Goal: Transaction & Acquisition: Purchase product/service

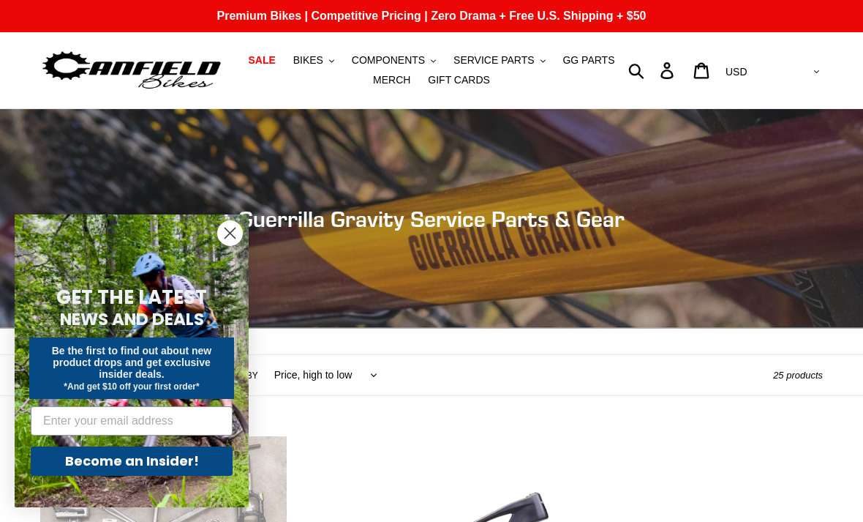
scroll to position [1, 0]
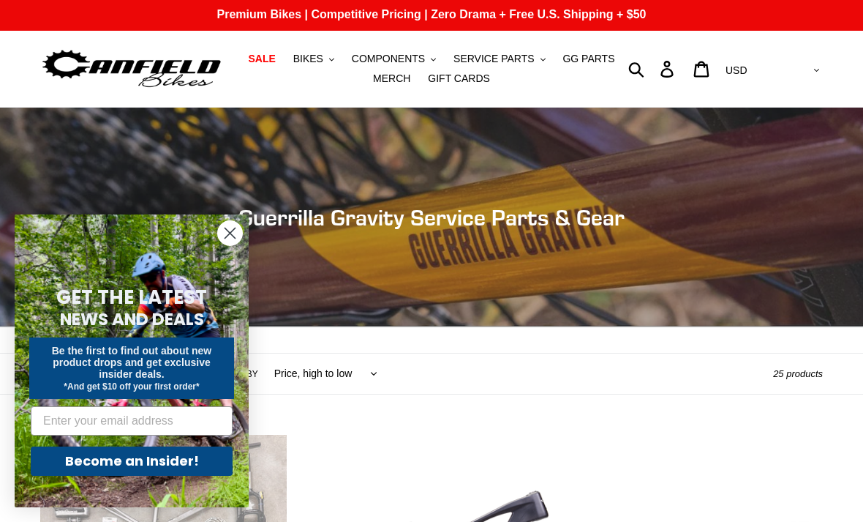
click at [213, 248] on form "GET THE LATEST NEWS AND DEALS Be the first to find out about new product drops …" at bounding box center [132, 360] width 234 height 293
click at [223, 230] on circle "Close dialog" at bounding box center [230, 233] width 24 height 24
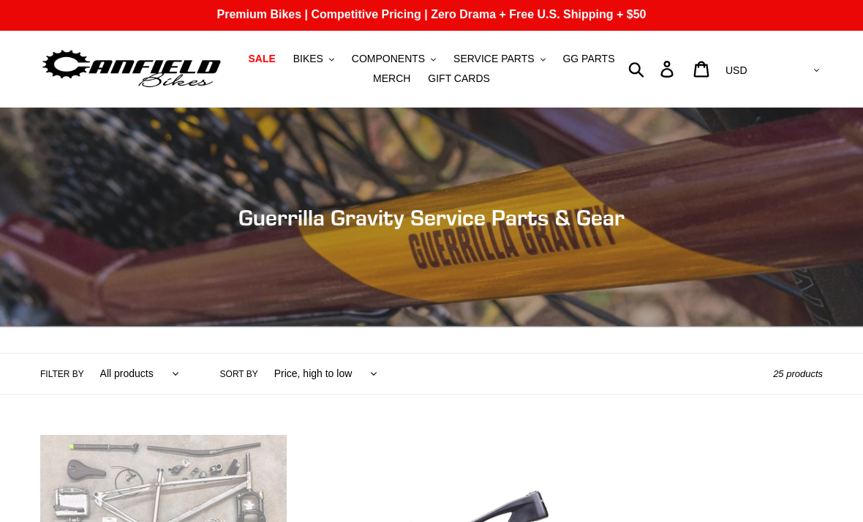
click at [315, 60] on span "BIKES" at bounding box center [308, 59] width 30 height 12
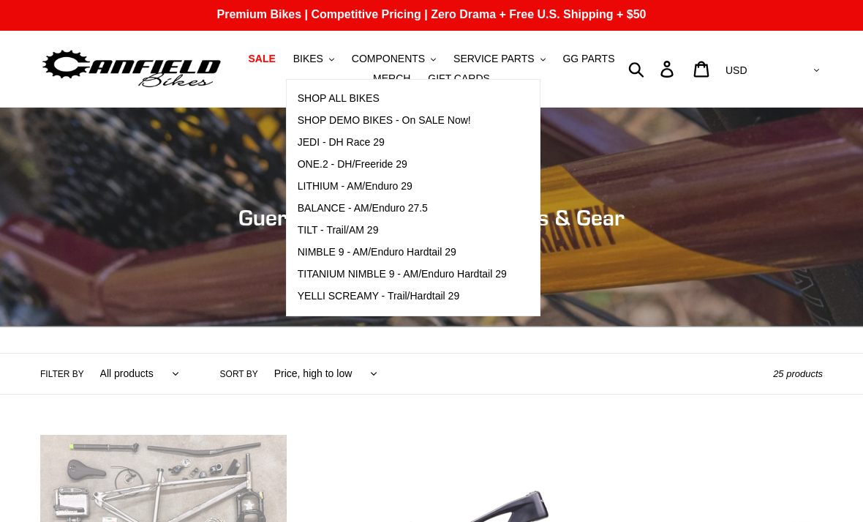
click at [259, 68] on link "SALE" at bounding box center [262, 59] width 42 height 20
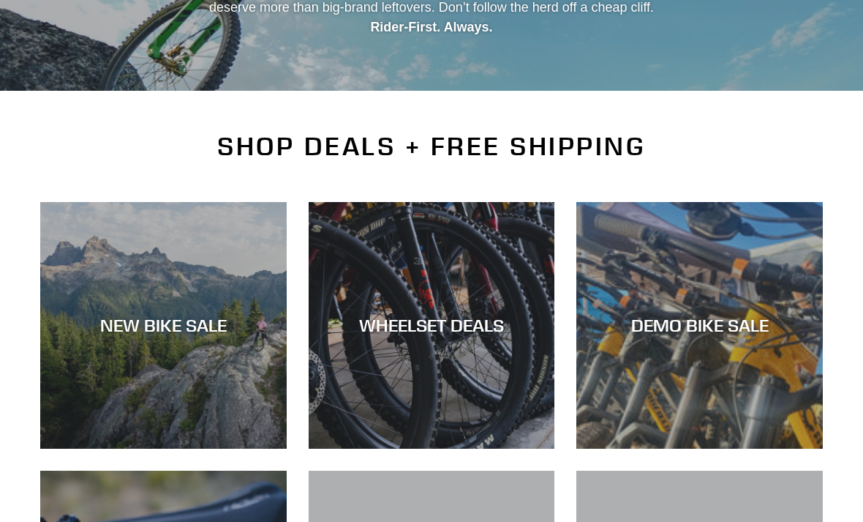
scroll to position [238, 0]
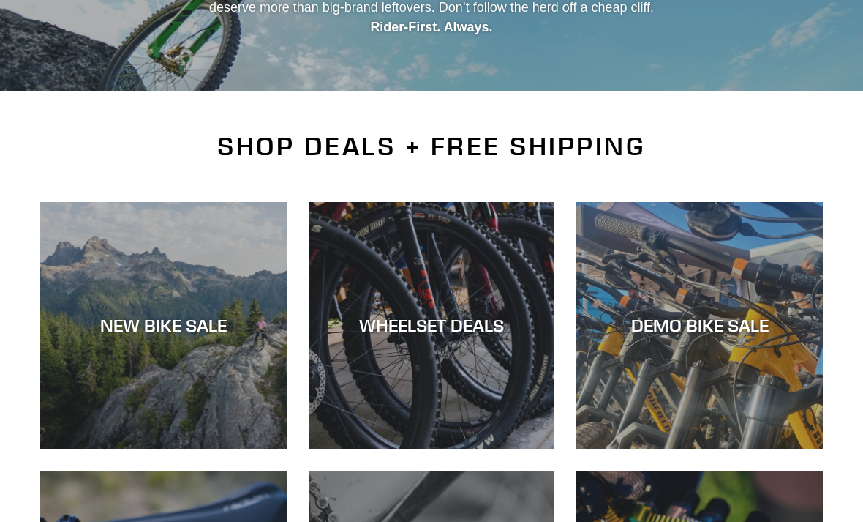
click at [181, 322] on div "NEW BIKE SALE" at bounding box center [163, 325] width 247 height 21
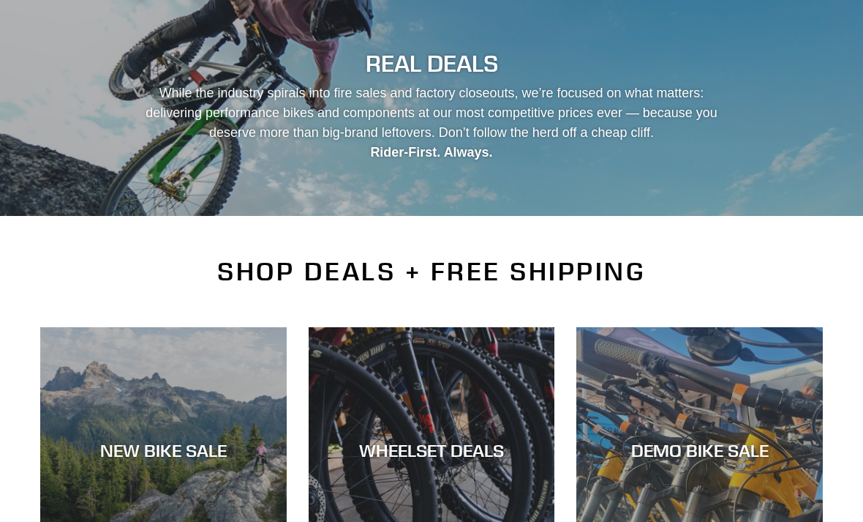
scroll to position [0, 0]
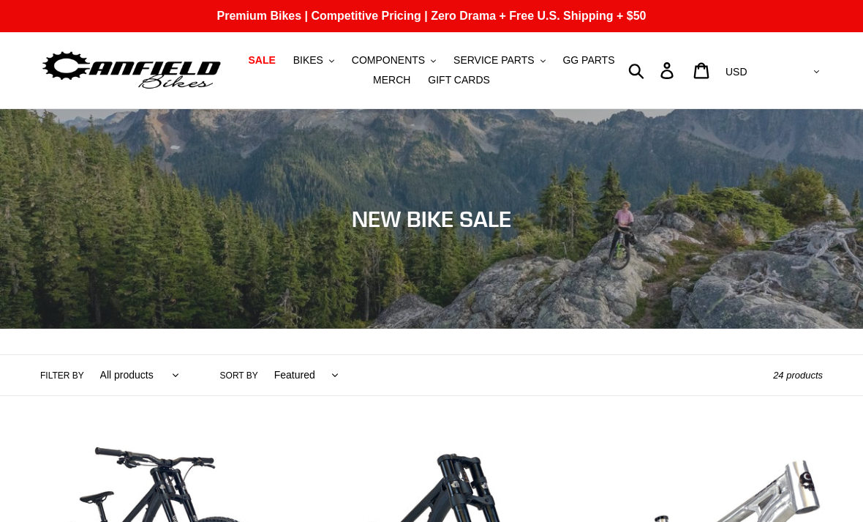
click at [314, 59] on span "BIKES" at bounding box center [308, 60] width 30 height 12
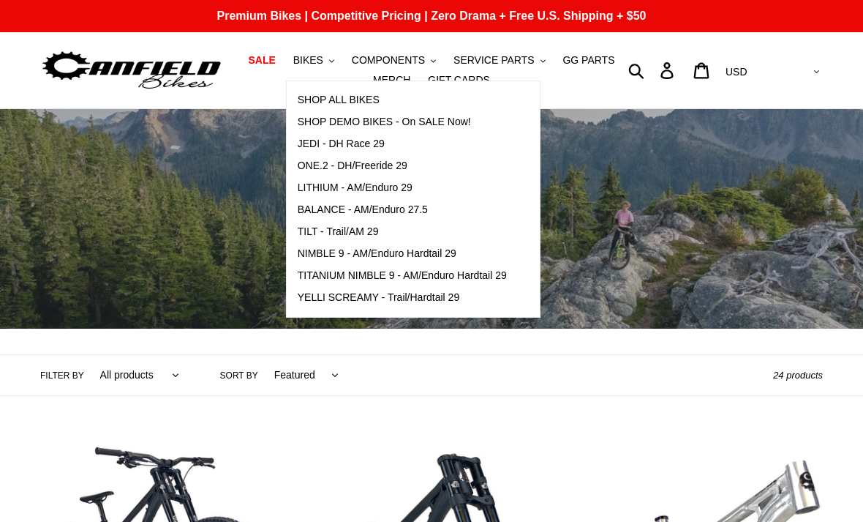
click at [348, 230] on span "TILT - Trail/AM 29" at bounding box center [338, 231] width 81 height 12
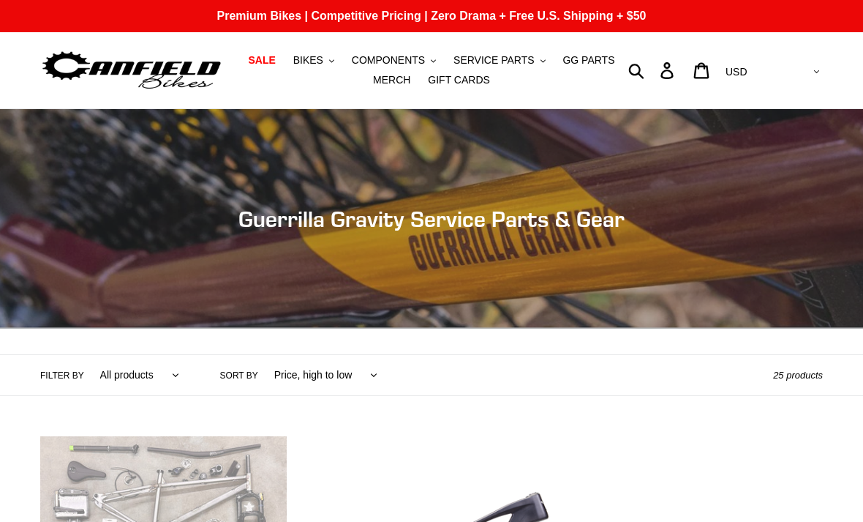
click at [305, 58] on span "BIKES" at bounding box center [308, 60] width 30 height 12
